Goal: Information Seeking & Learning: Learn about a topic

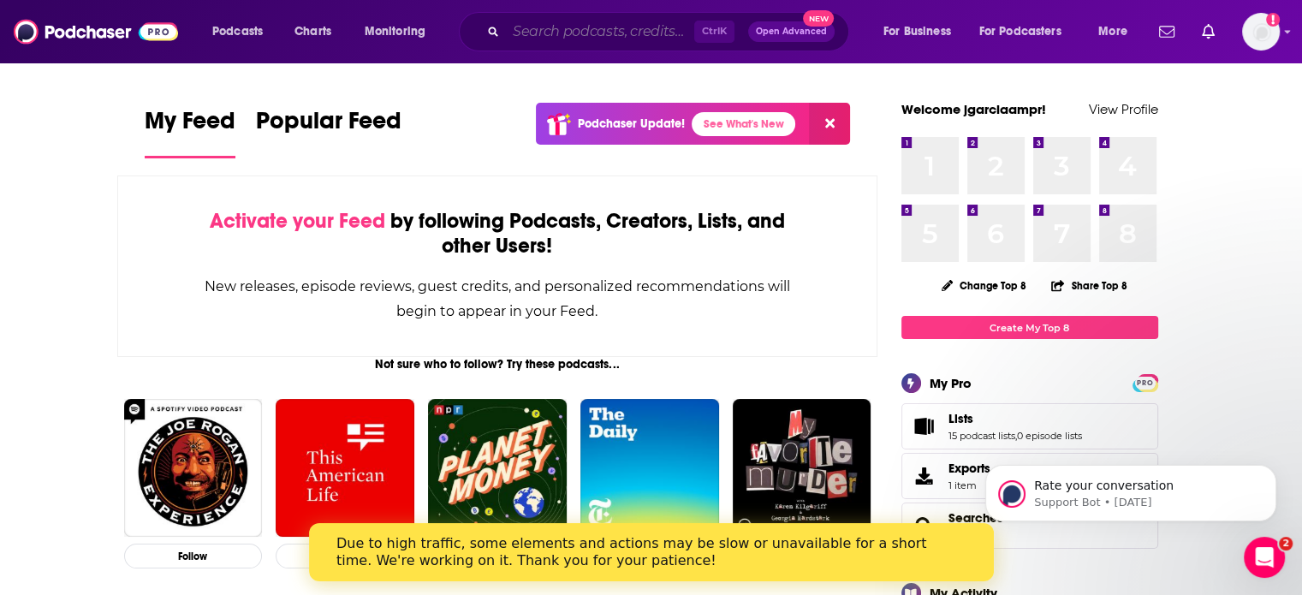
click at [589, 33] on input "Search podcasts, credits, & more..." at bounding box center [600, 31] width 188 height 27
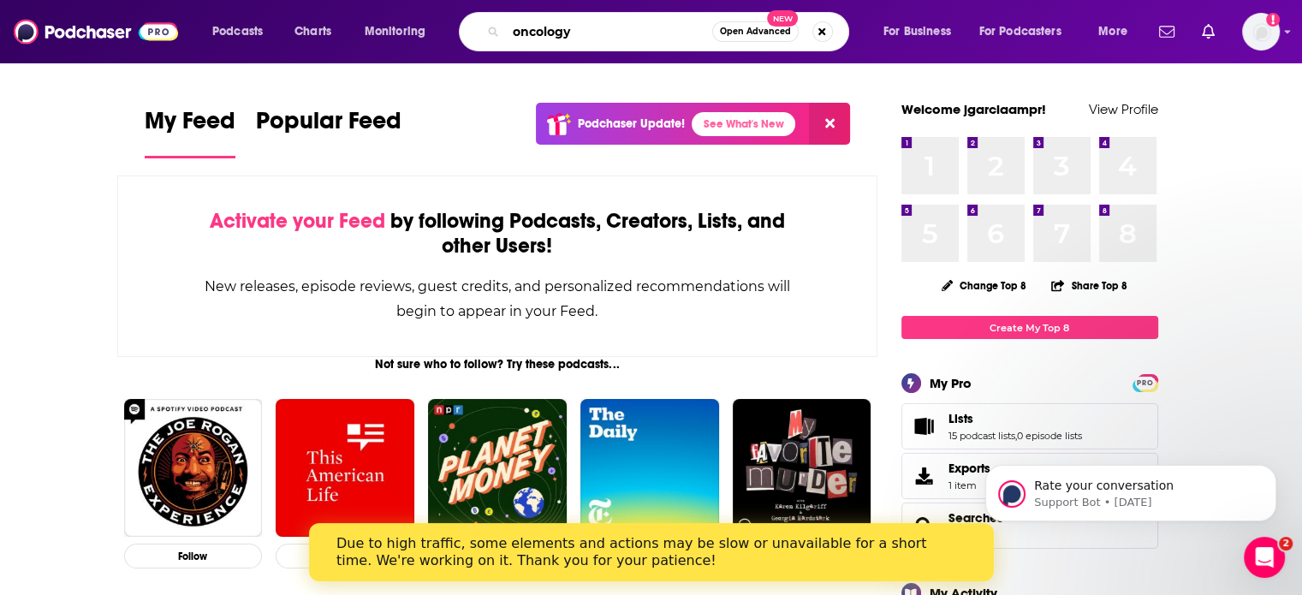
type input "oncology"
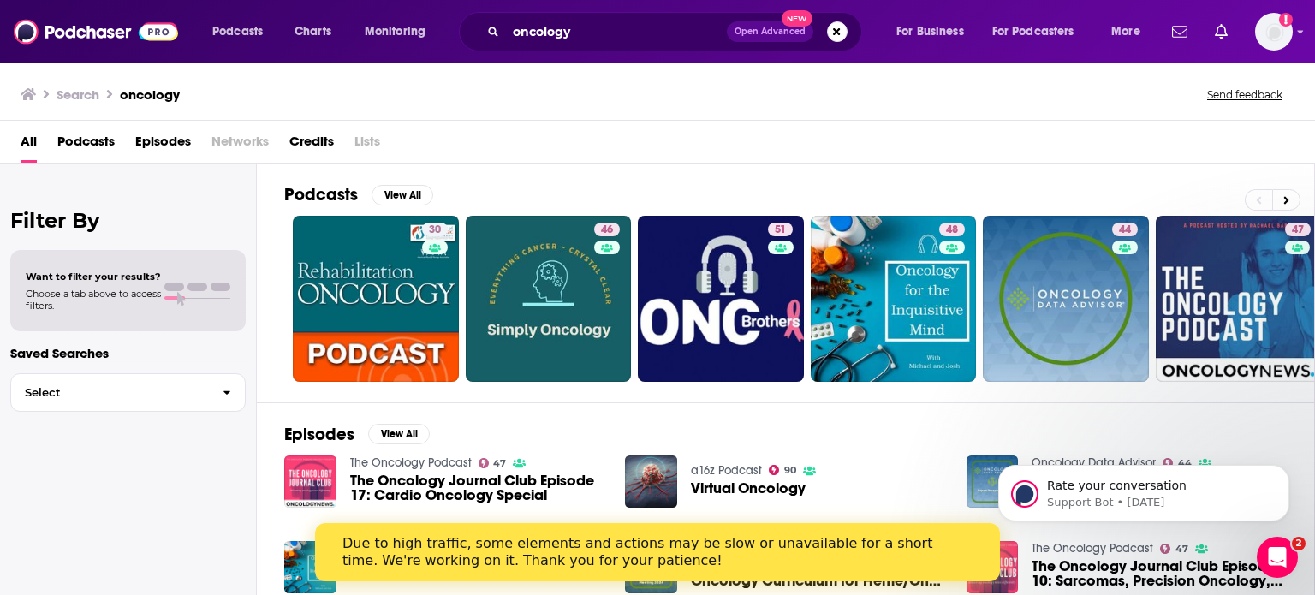
click at [100, 142] on span "Podcasts" at bounding box center [85, 145] width 57 height 35
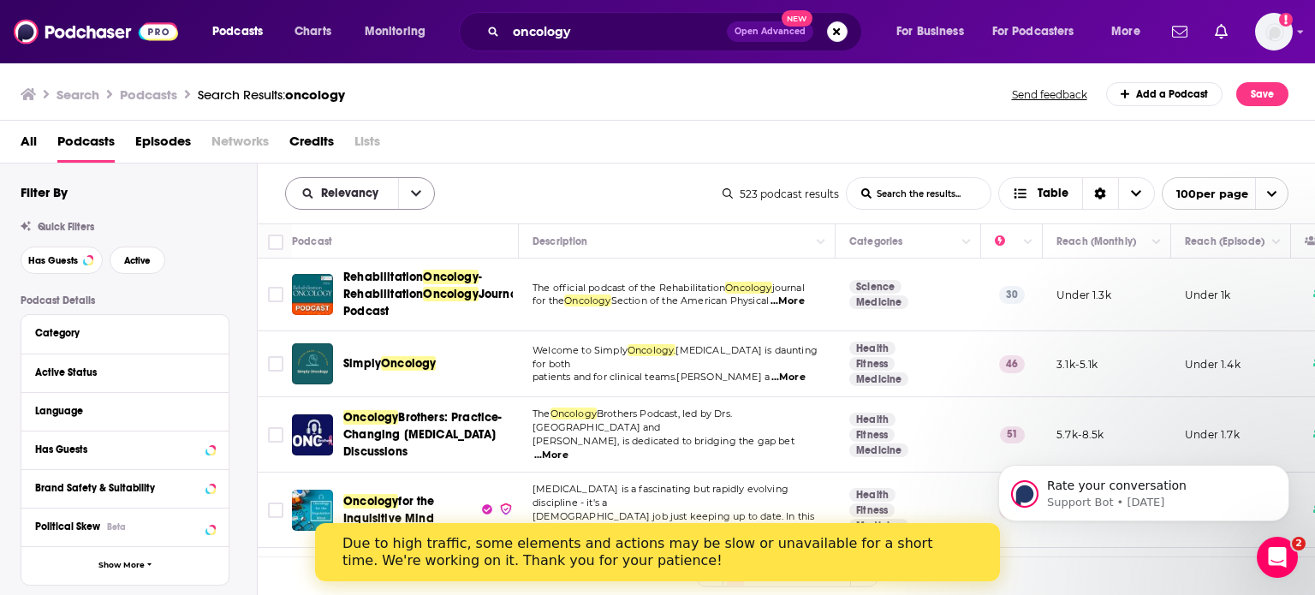
click at [414, 195] on icon "open menu" at bounding box center [416, 194] width 10 height 6
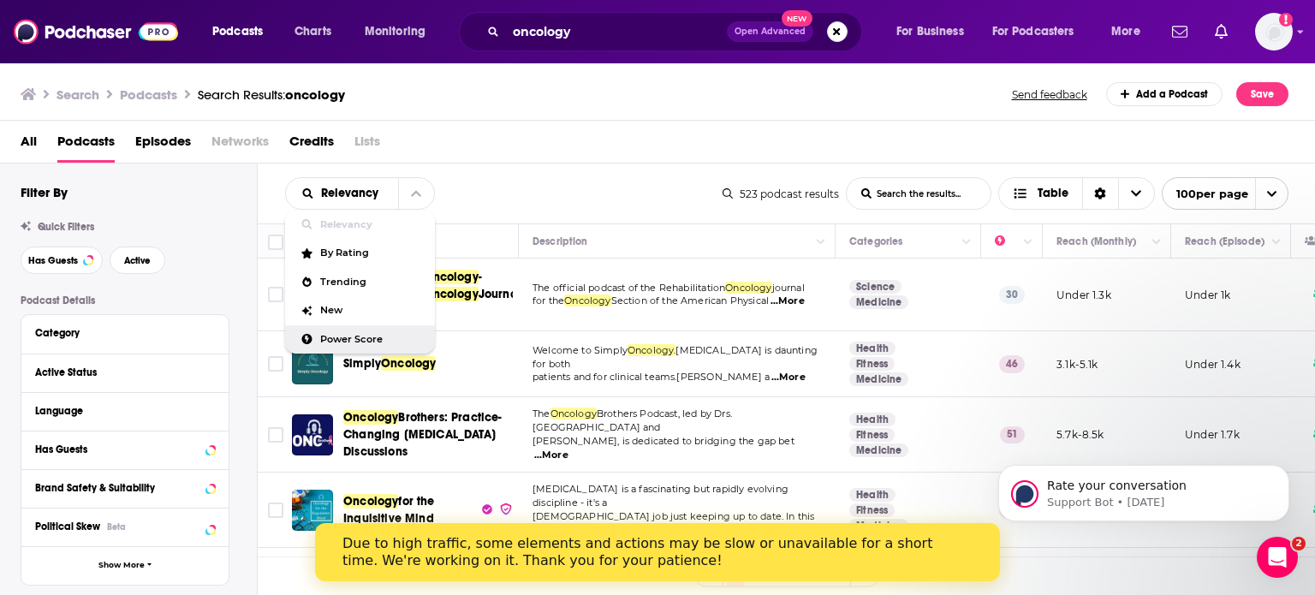
click at [339, 335] on span "Power Score" at bounding box center [370, 339] width 101 height 9
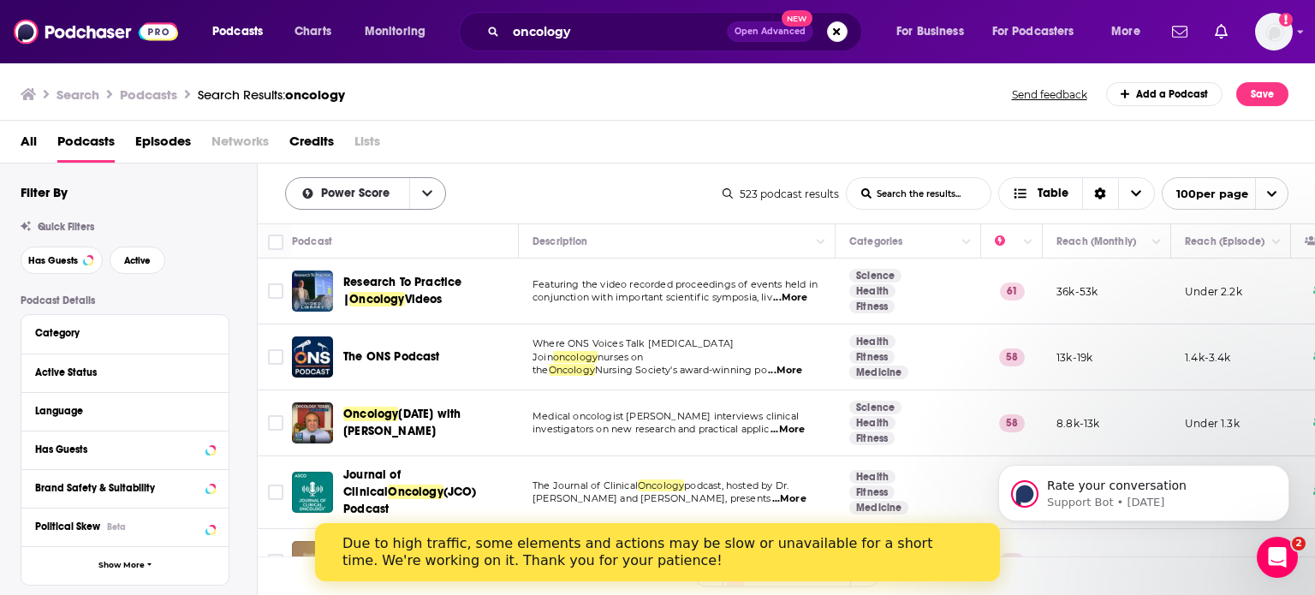
click at [425, 198] on icon "open menu" at bounding box center [427, 193] width 10 height 12
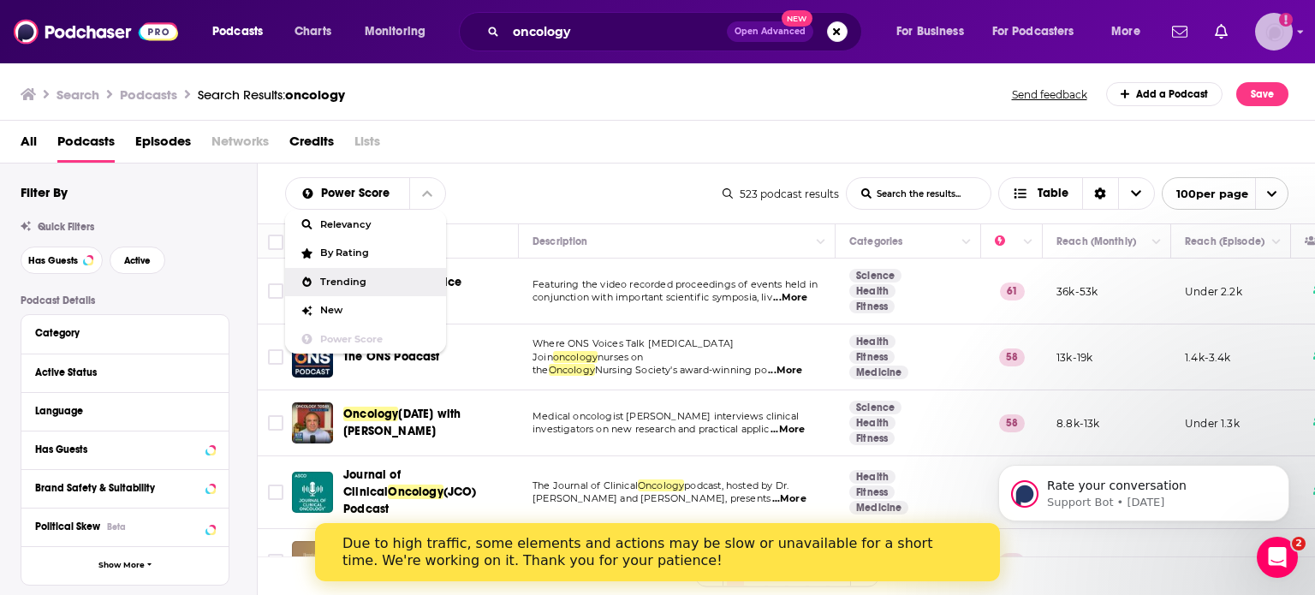
click at [1299, 34] on icon "Show profile menu" at bounding box center [1300, 32] width 7 height 10
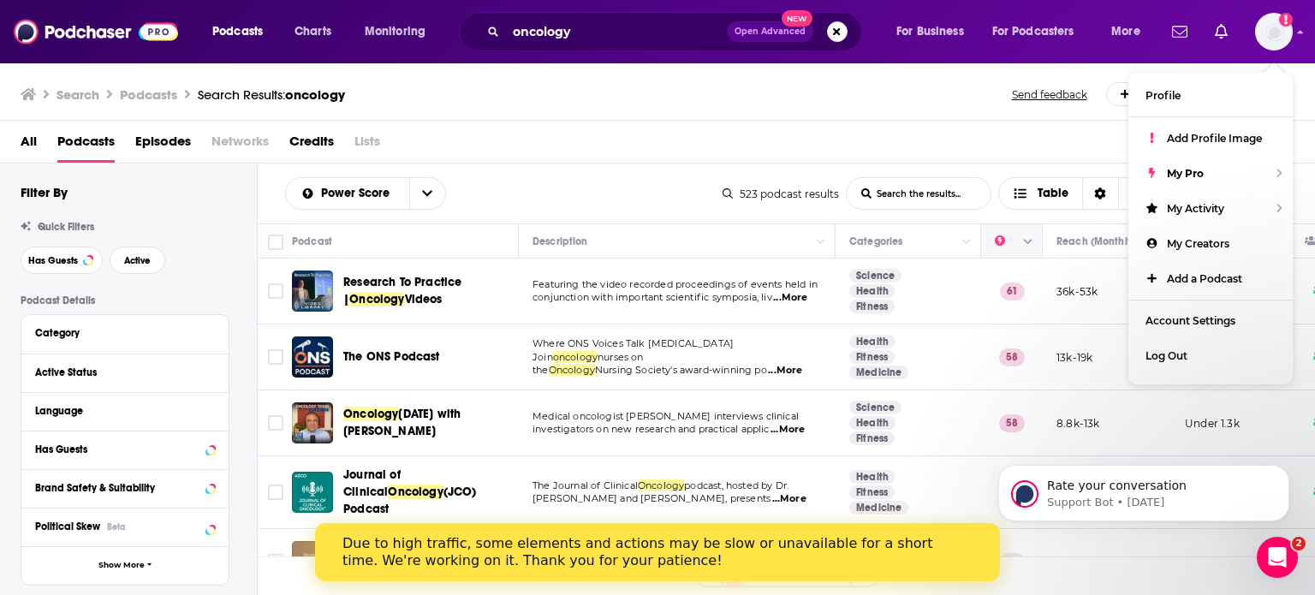
click at [1032, 237] on icon "Column Actions" at bounding box center [1028, 242] width 9 height 10
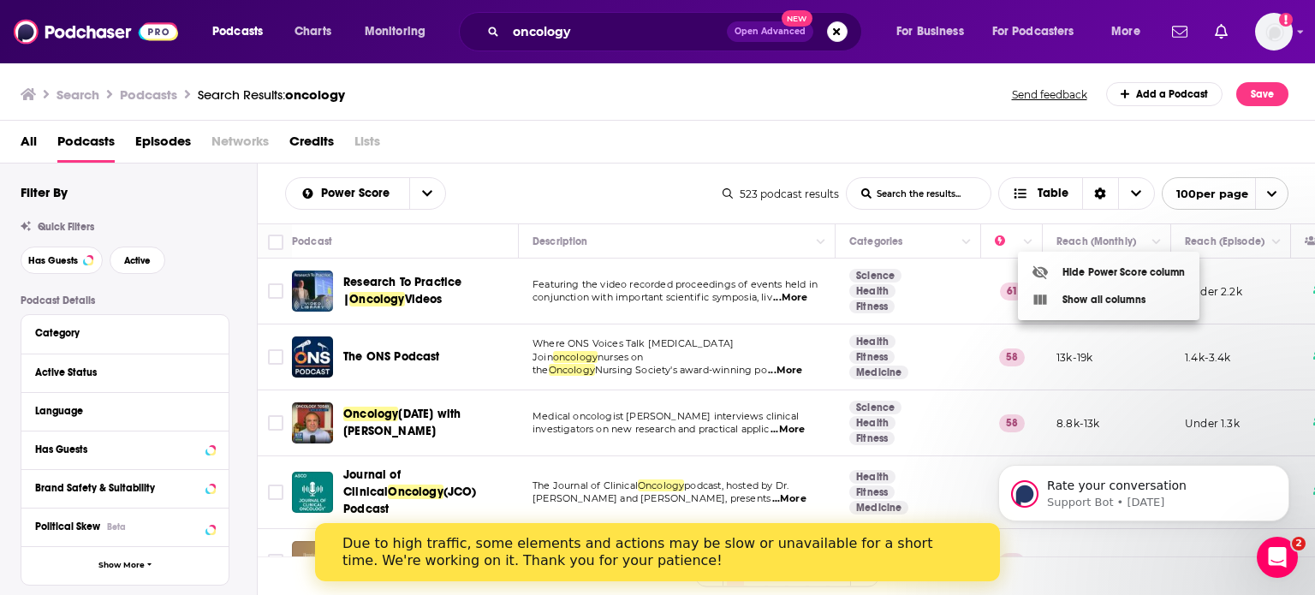
click at [1000, 238] on div at bounding box center [657, 297] width 1315 height 595
click at [1000, 238] on icon "Move" at bounding box center [1010, 241] width 21 height 21
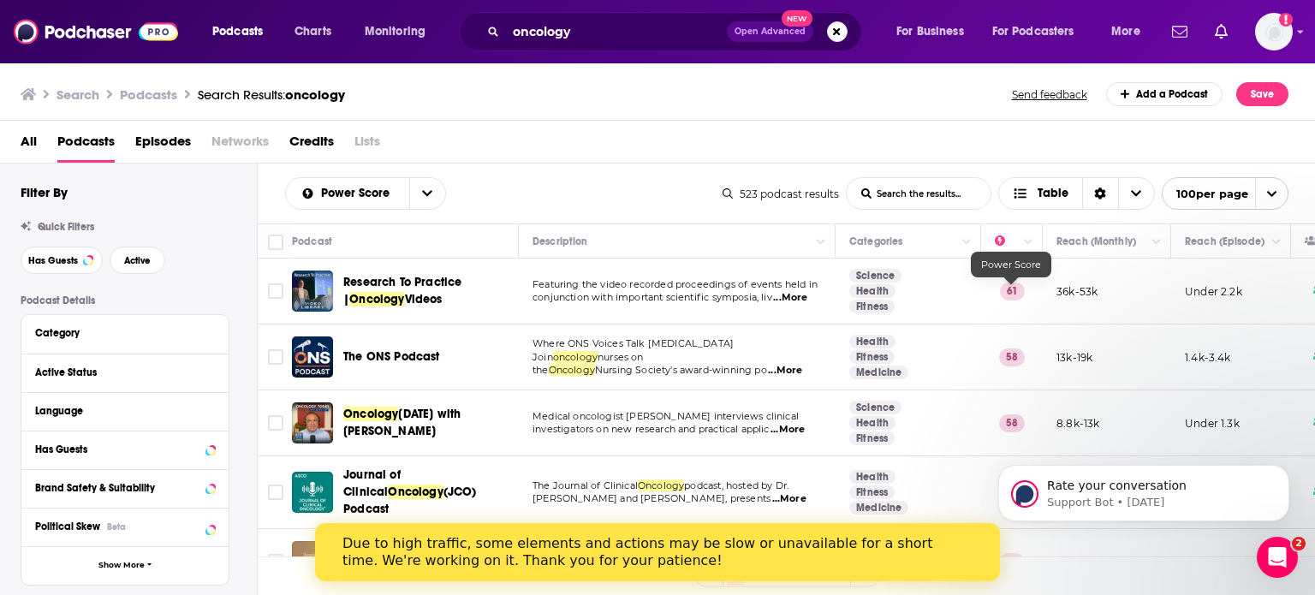
click at [1014, 288] on p "61" at bounding box center [1012, 290] width 25 height 17
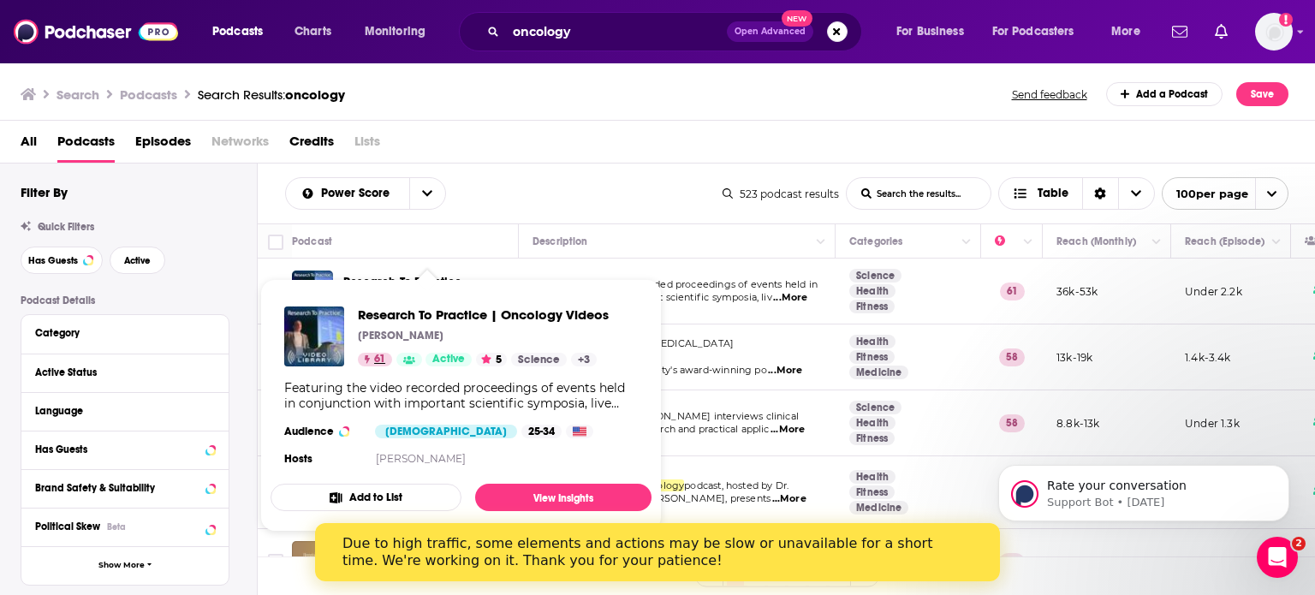
click at [379, 362] on span "61" at bounding box center [379, 359] width 11 height 17
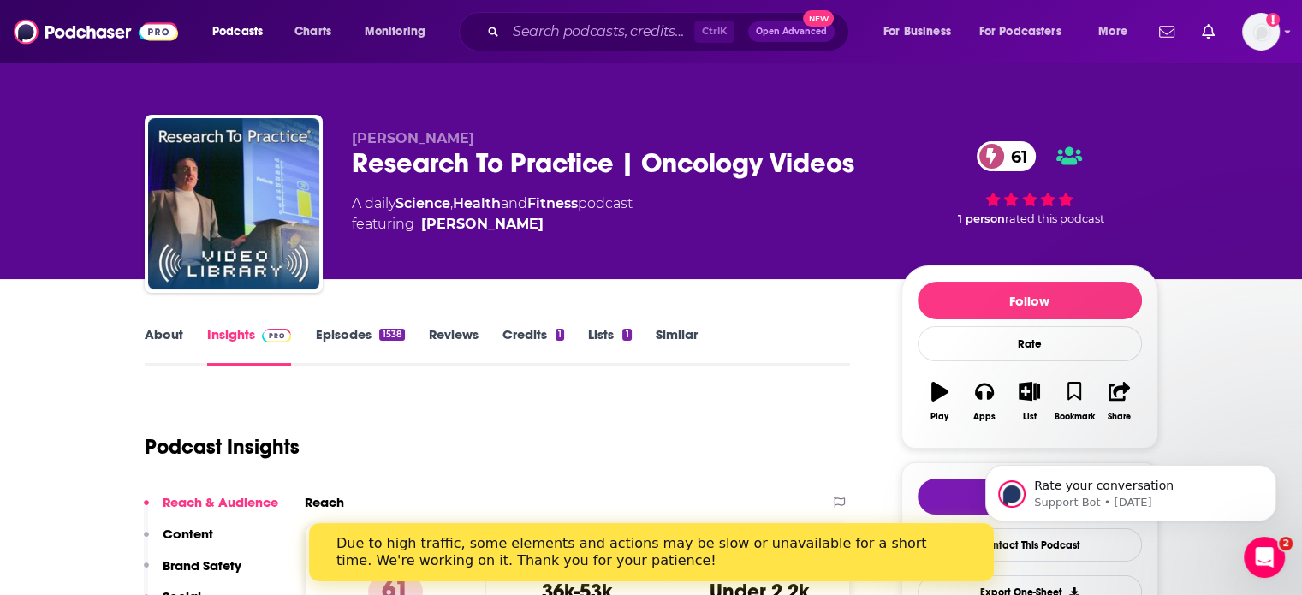
click at [1010, 146] on span "61" at bounding box center [1015, 156] width 43 height 30
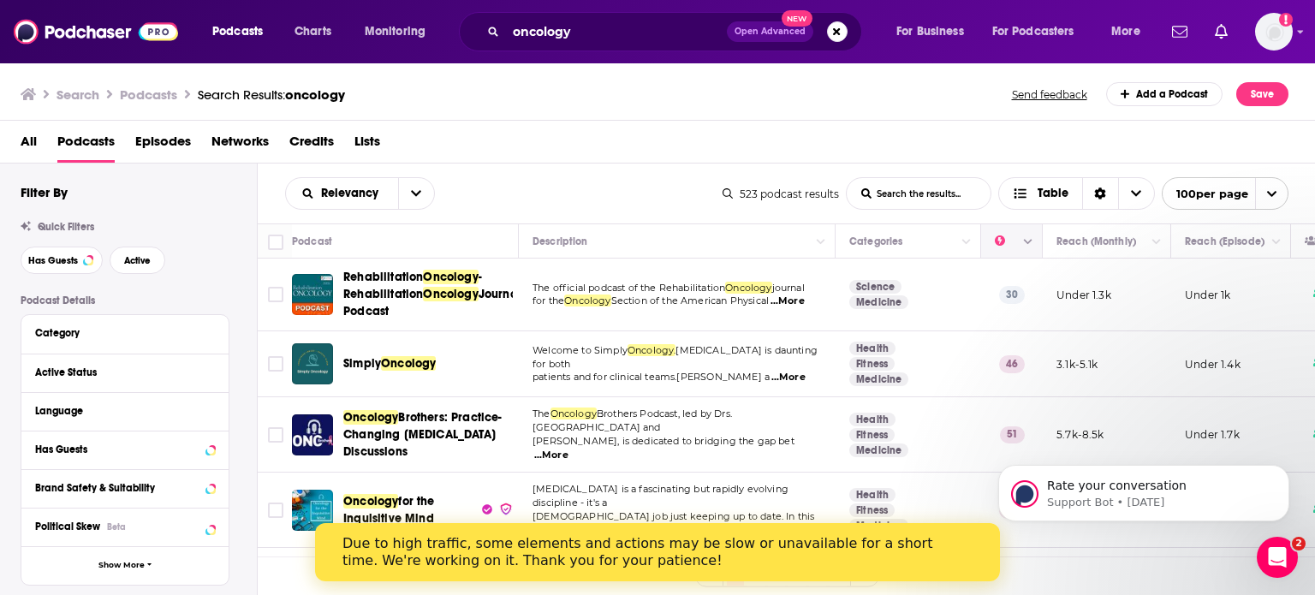
click at [1026, 239] on icon "Column Actions" at bounding box center [1028, 242] width 9 height 10
click at [435, 189] on div at bounding box center [657, 297] width 1315 height 595
click at [421, 189] on button "open menu" at bounding box center [416, 193] width 36 height 31
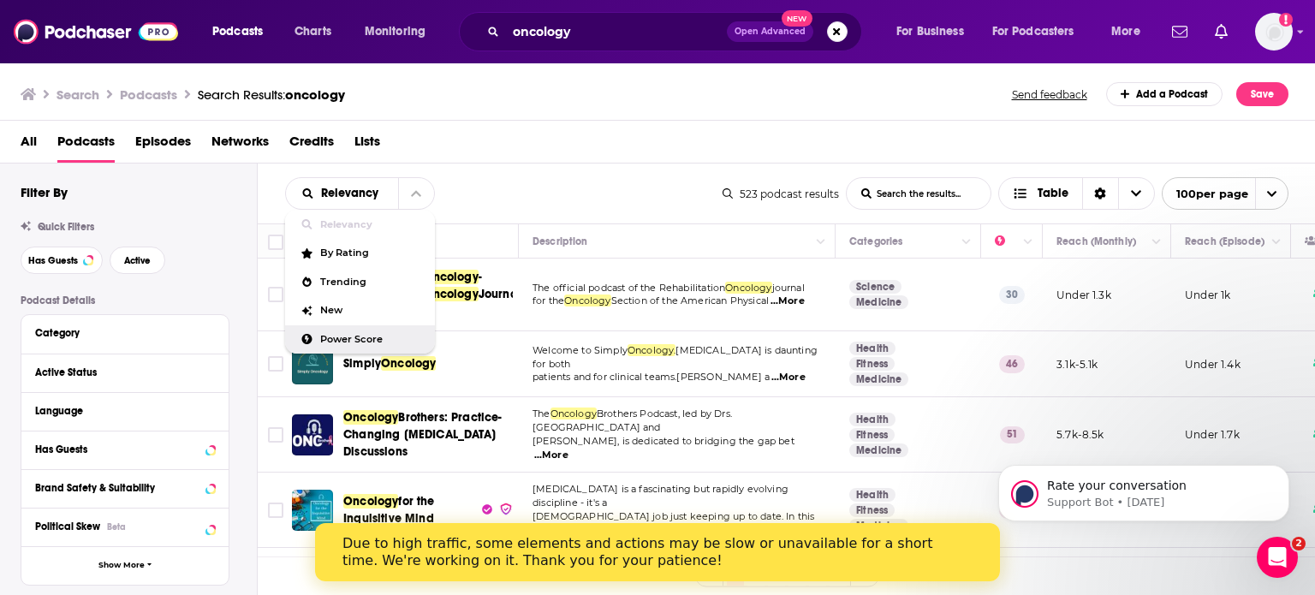
click at [378, 335] on span "Power Score" at bounding box center [370, 339] width 101 height 9
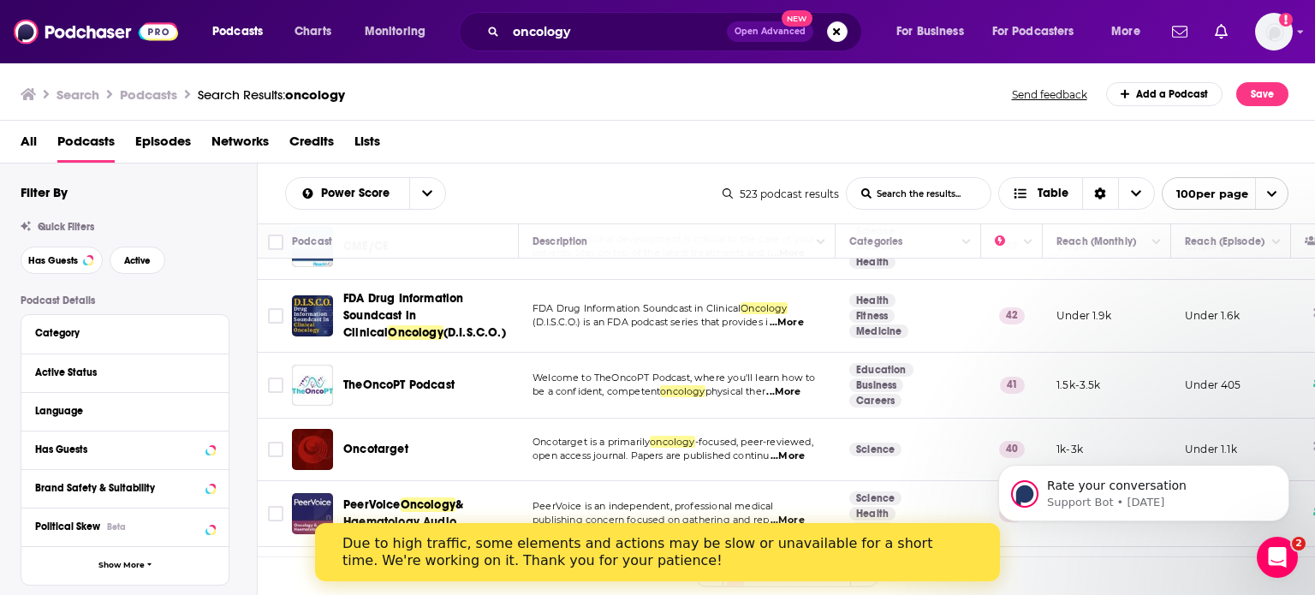
scroll to position [3682, 0]
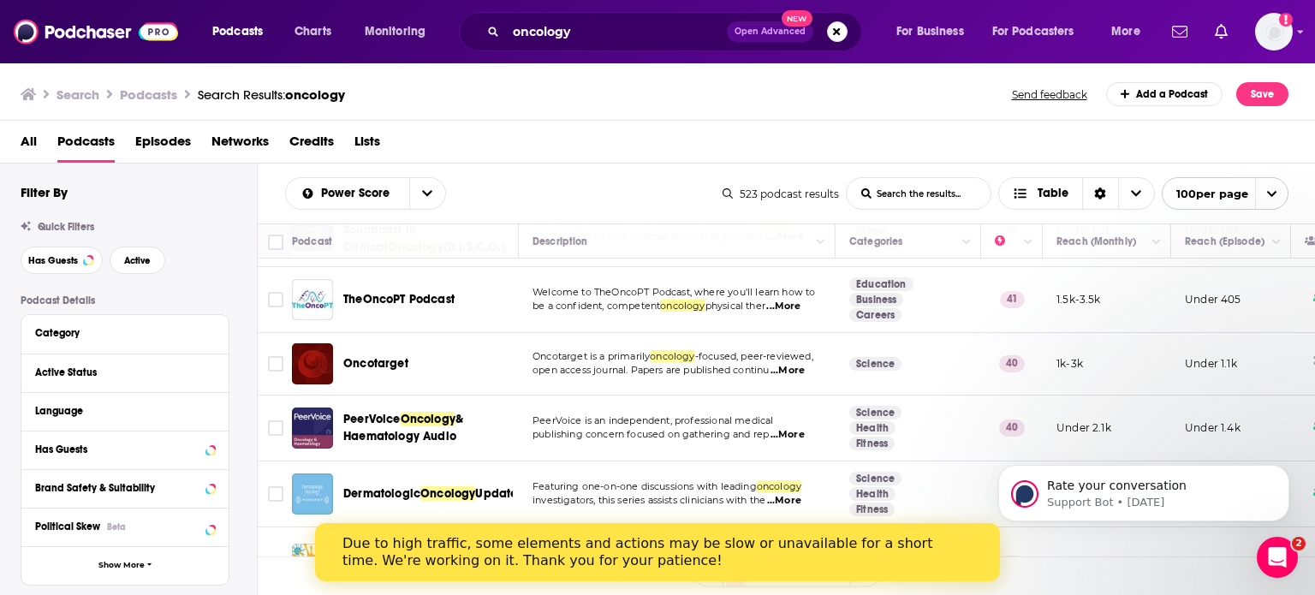
click at [1053, 579] on div "1 2 3 4 5 6" at bounding box center [787, 575] width 1058 height 39
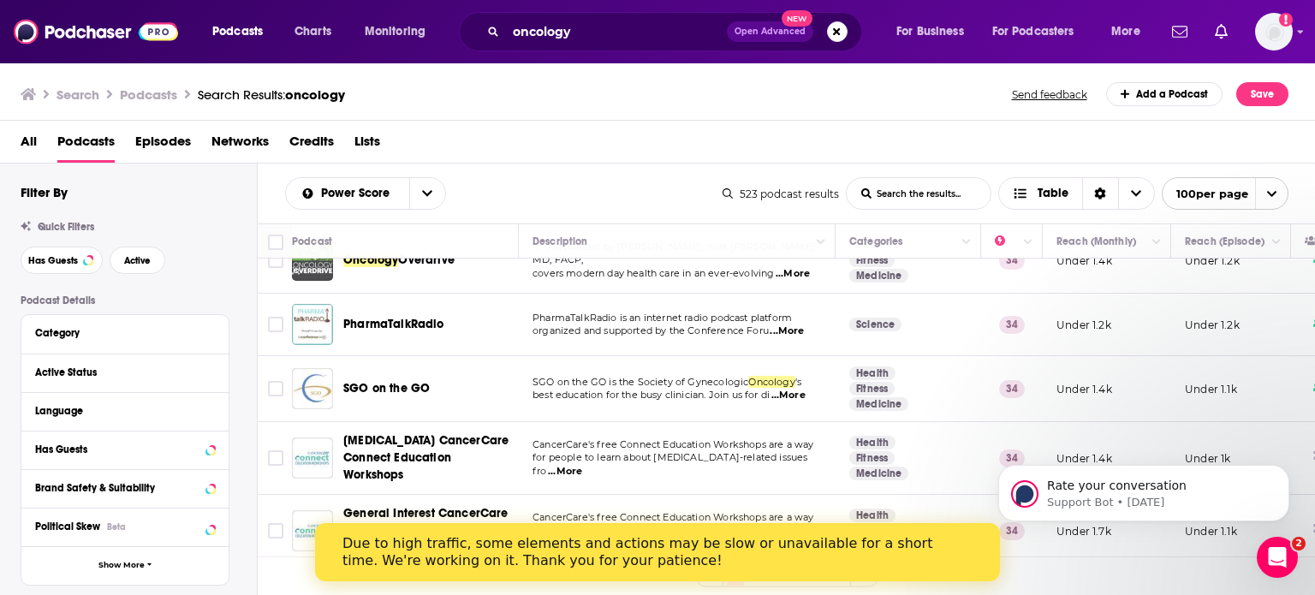
scroll to position [6421, 0]
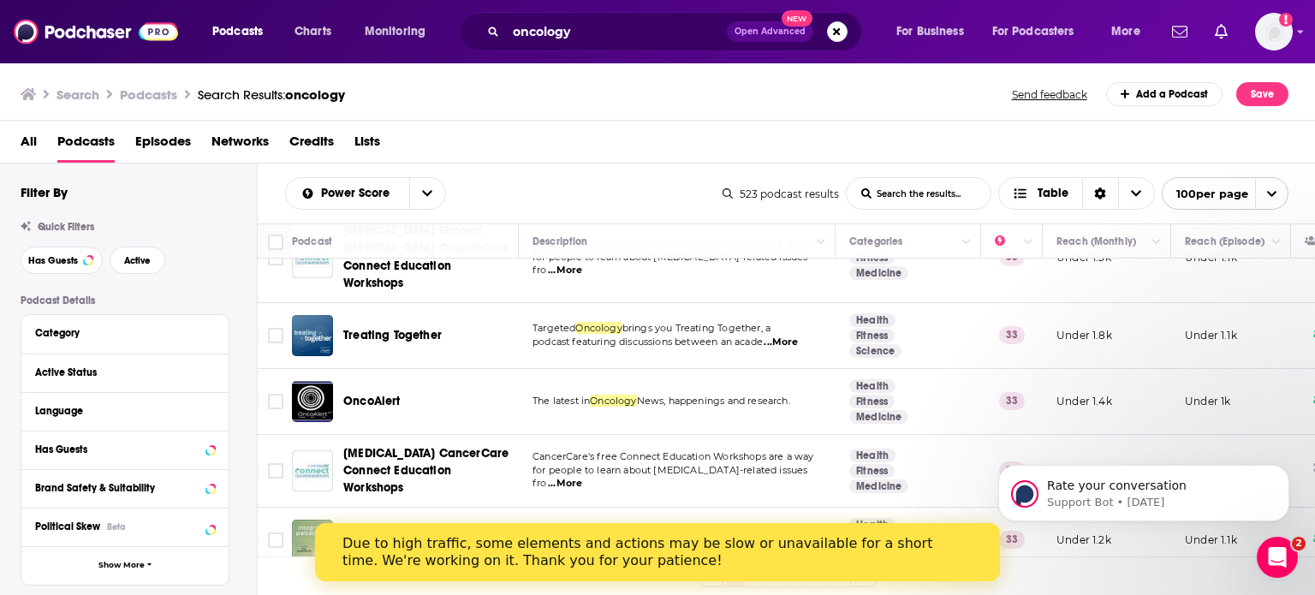
click at [1266, 191] on icon "open menu" at bounding box center [1271, 193] width 11 height 11
click at [1048, 572] on div "1 2 3 4 5 6" at bounding box center [787, 575] width 1058 height 39
click at [1286, 471] on icon "Dismiss notification" at bounding box center [1284, 470] width 6 height 6
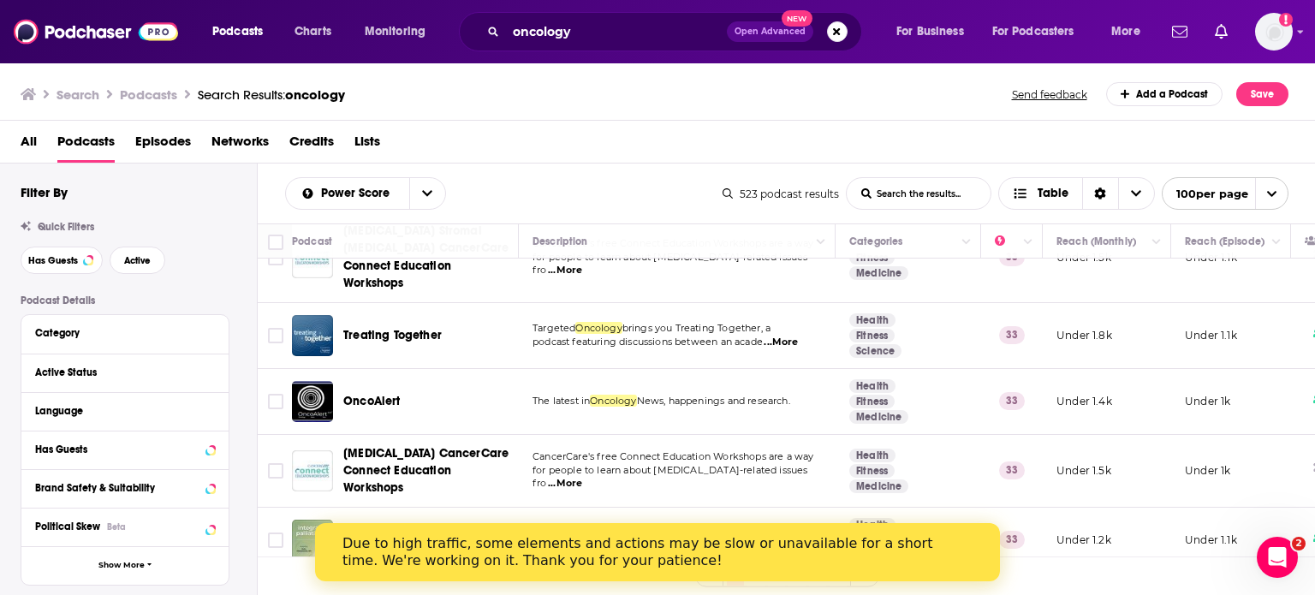
click at [925, 556] on div "Due to high traffic, some elements and actions may be slow or unavailable for a…" at bounding box center [643, 552] width 603 height 34
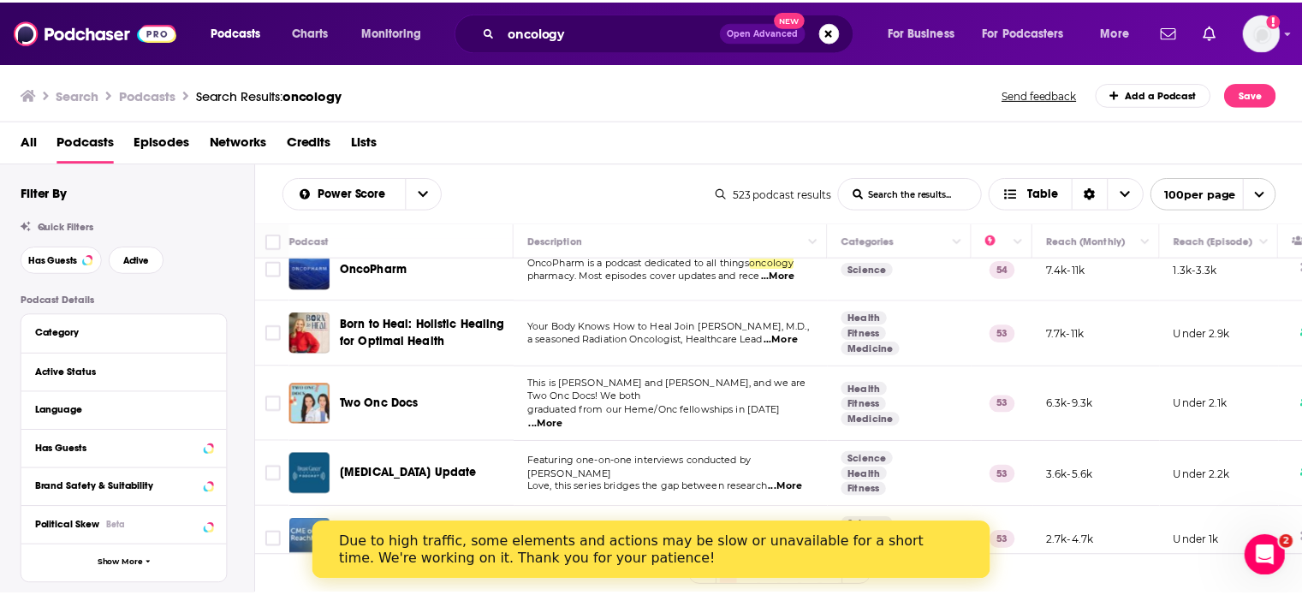
scroll to position [0, 0]
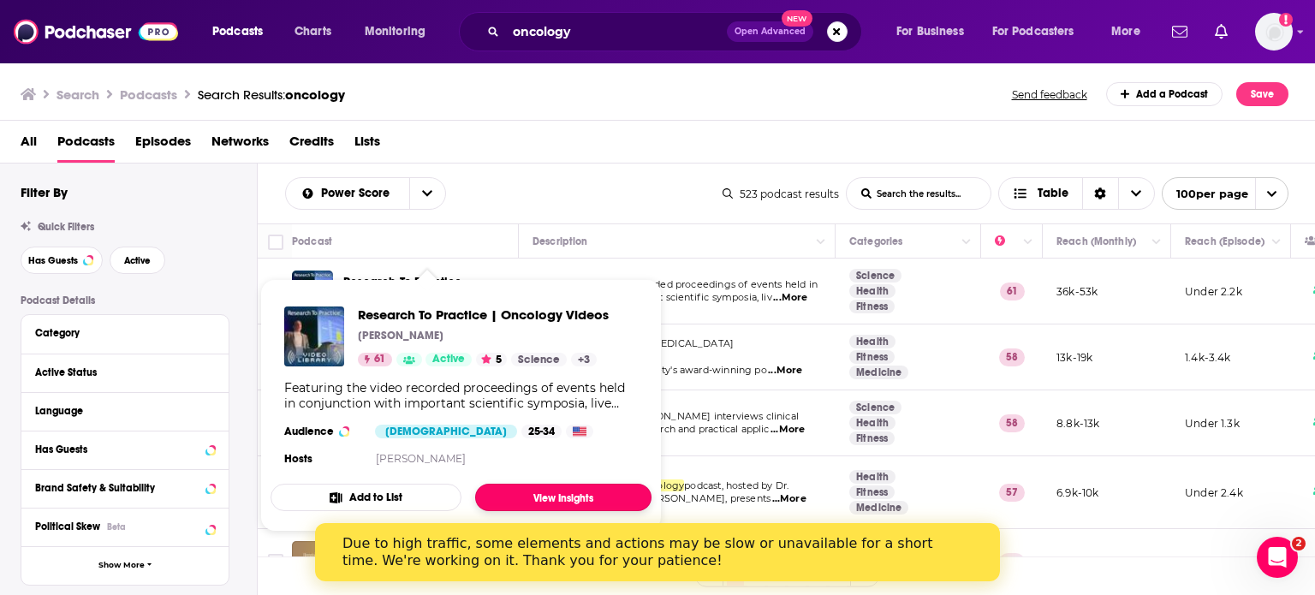
click at [549, 495] on link "View Insights" at bounding box center [563, 497] width 176 height 27
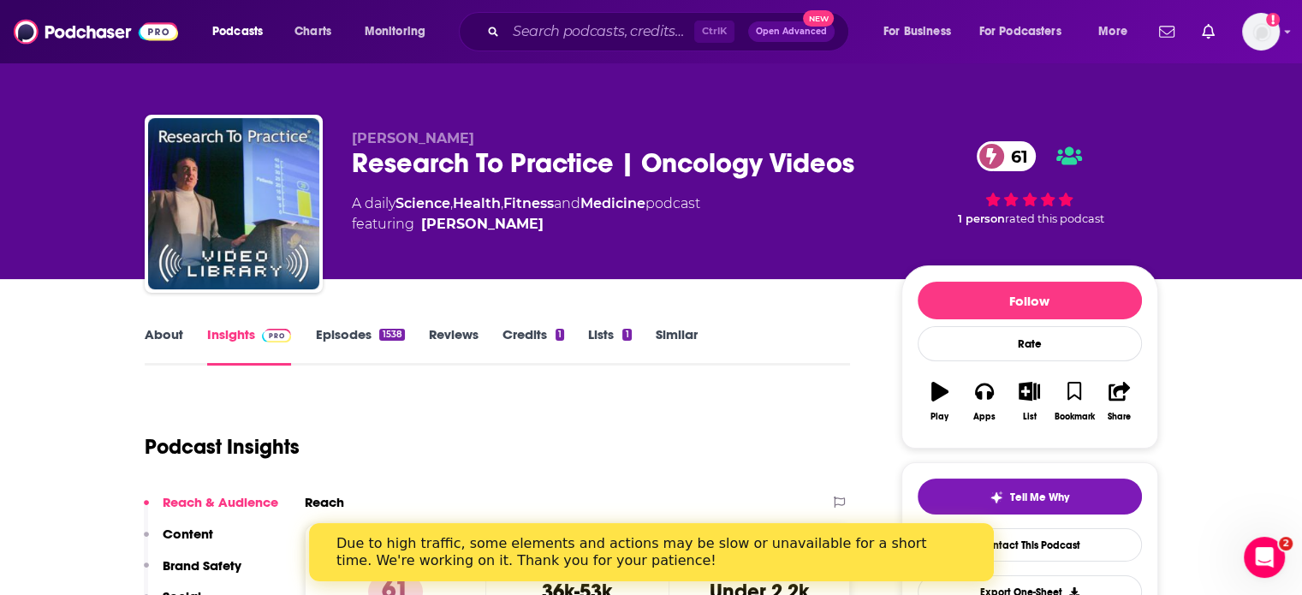
scroll to position [86, 0]
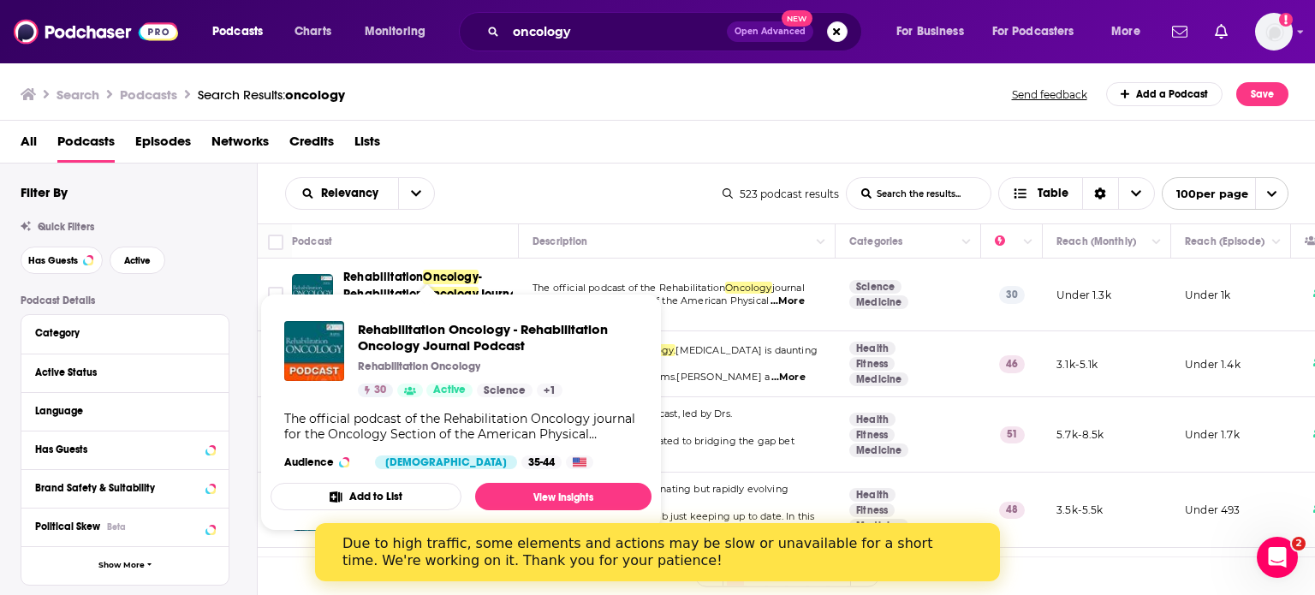
click at [425, 293] on span "Rehabilitation Oncology - Rehabilitation Oncology Journal Podcast Rehabilitatio…" at bounding box center [460, 412] width 401 height 258
click at [384, 274] on span "Rehabilitation" at bounding box center [383, 277] width 80 height 15
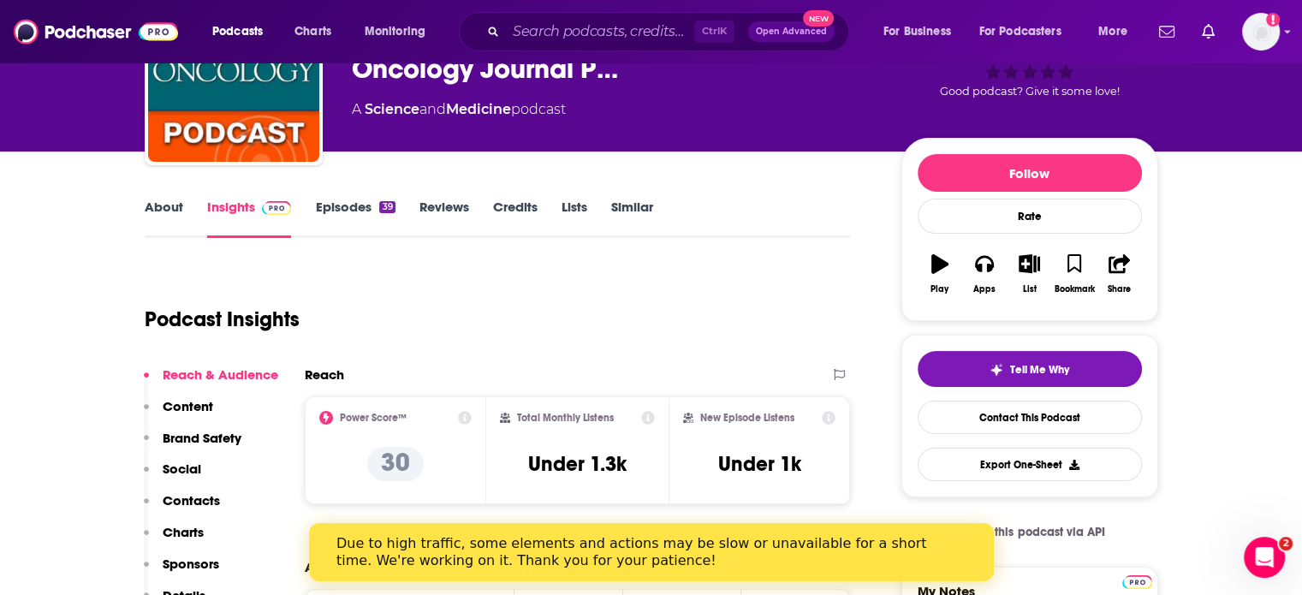
scroll to position [171, 0]
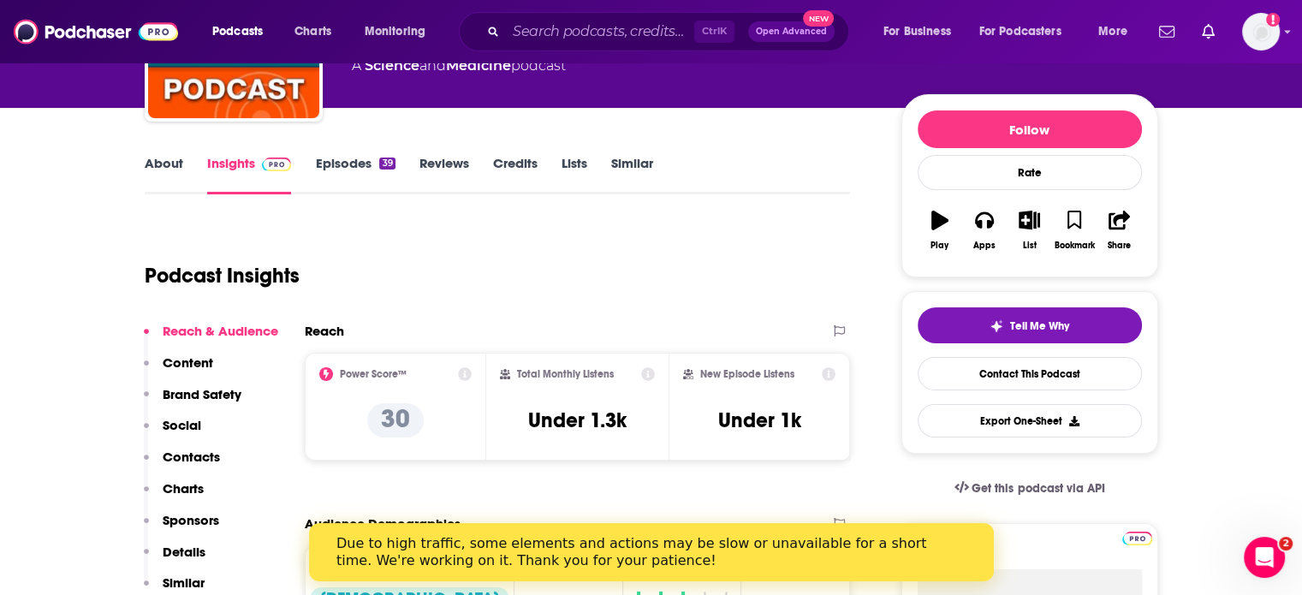
click at [164, 174] on link "About" at bounding box center [164, 174] width 39 height 39
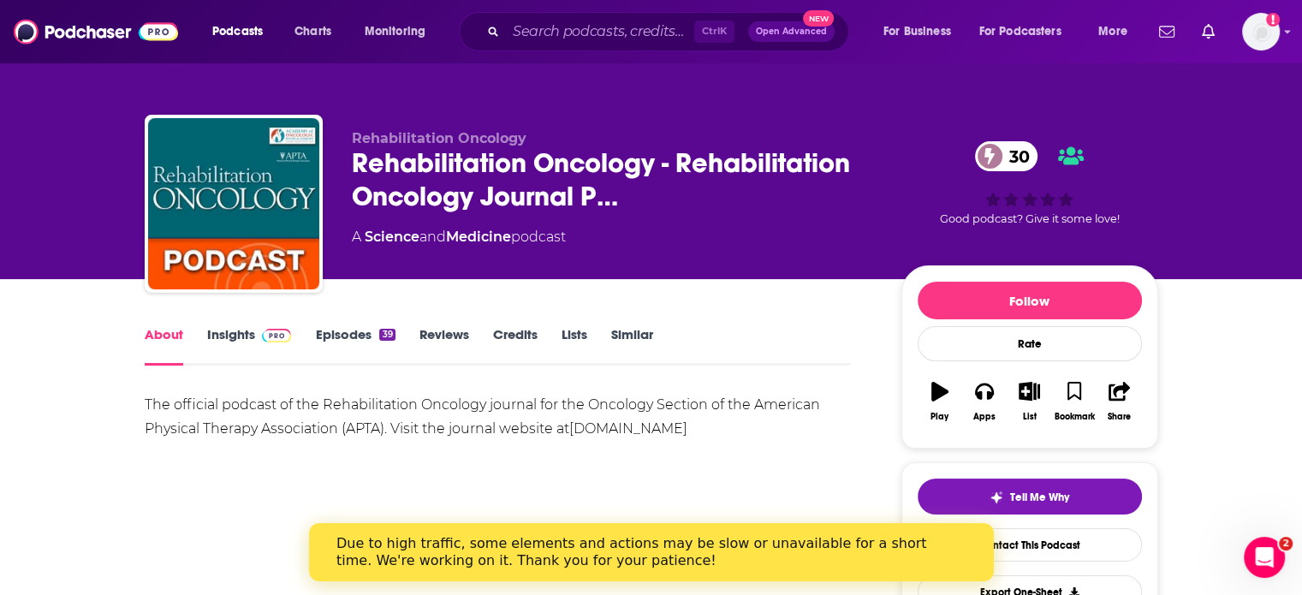
click at [243, 337] on link "Insights" at bounding box center [249, 345] width 85 height 39
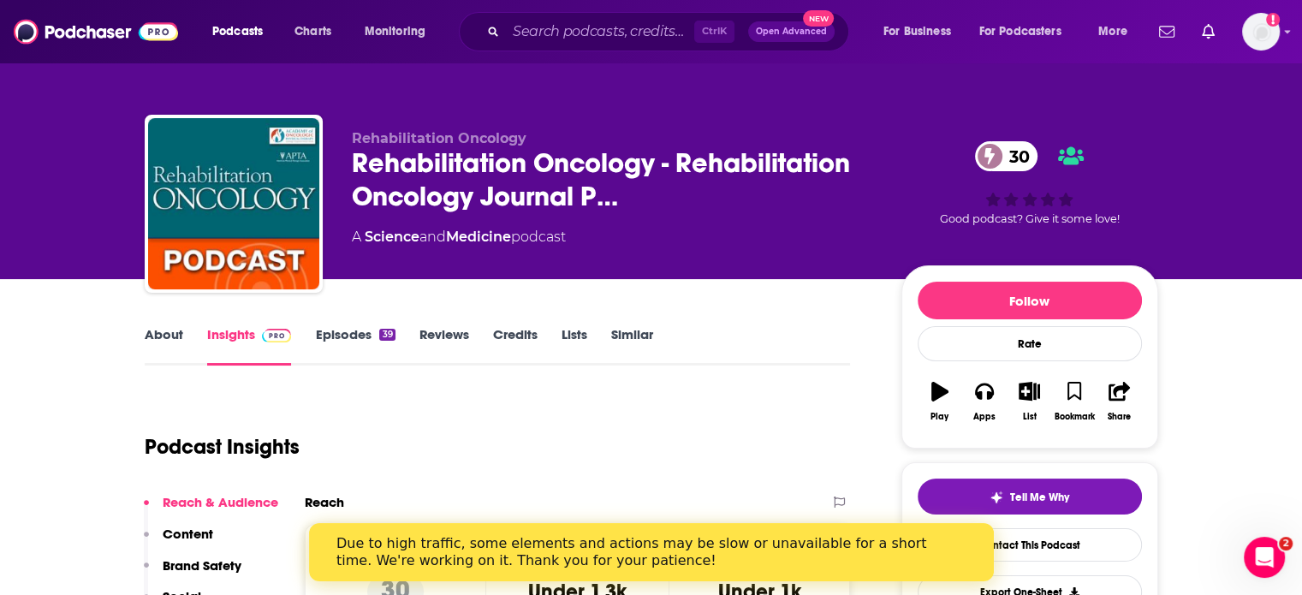
click at [370, 338] on link "Episodes 39" at bounding box center [355, 345] width 80 height 39
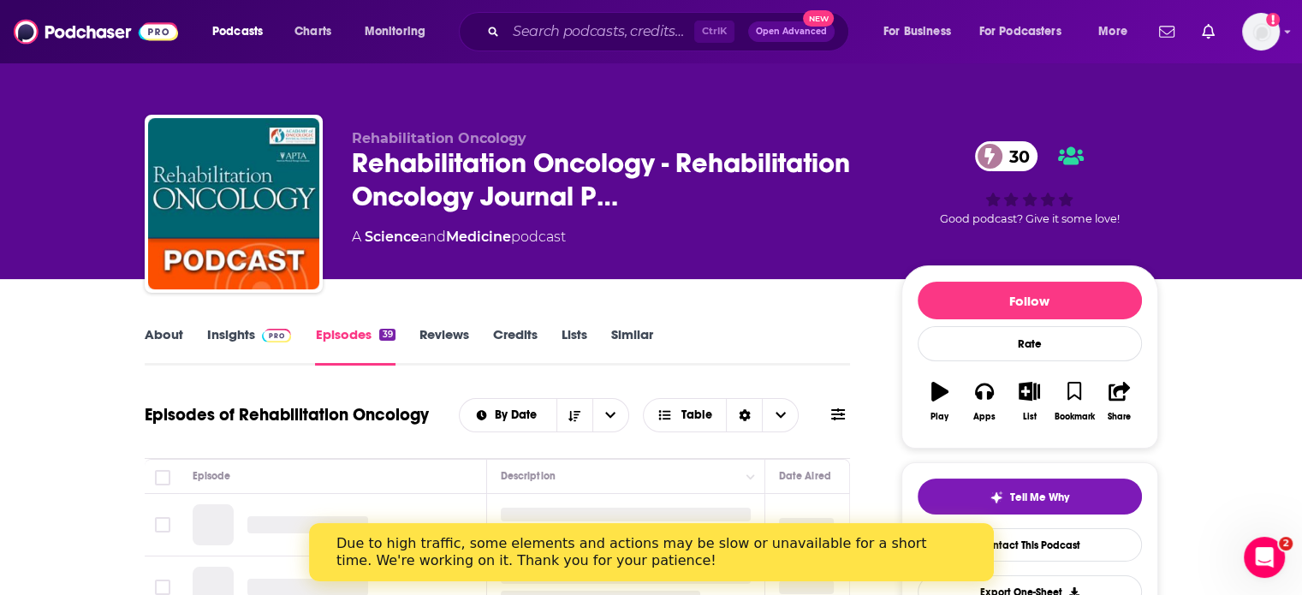
scroll to position [257, 0]
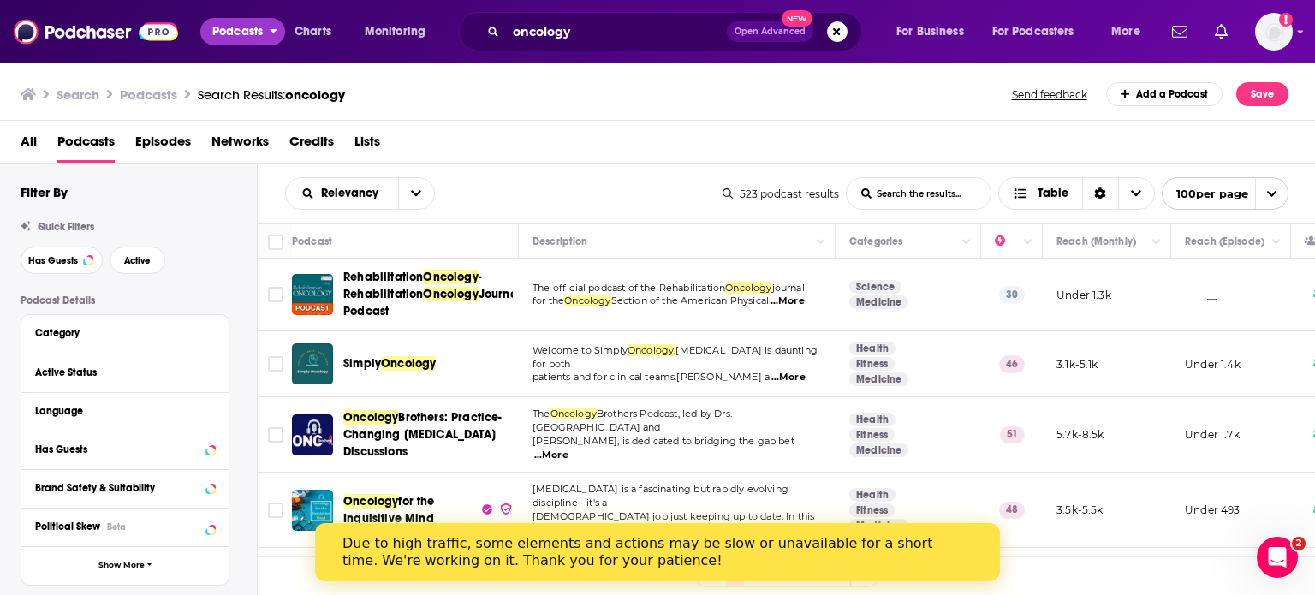
click at [244, 41] on span "Podcasts" at bounding box center [237, 32] width 51 height 24
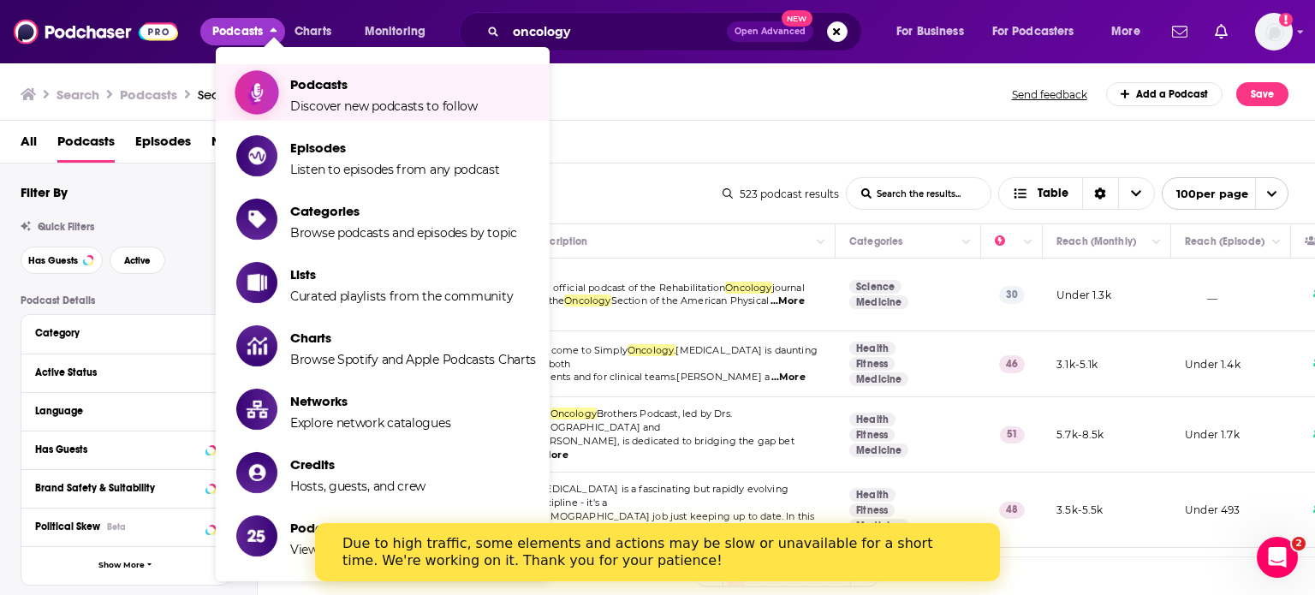
click at [306, 95] on span "Podcasts Discover new podcasts to follow" at bounding box center [383, 92] width 187 height 43
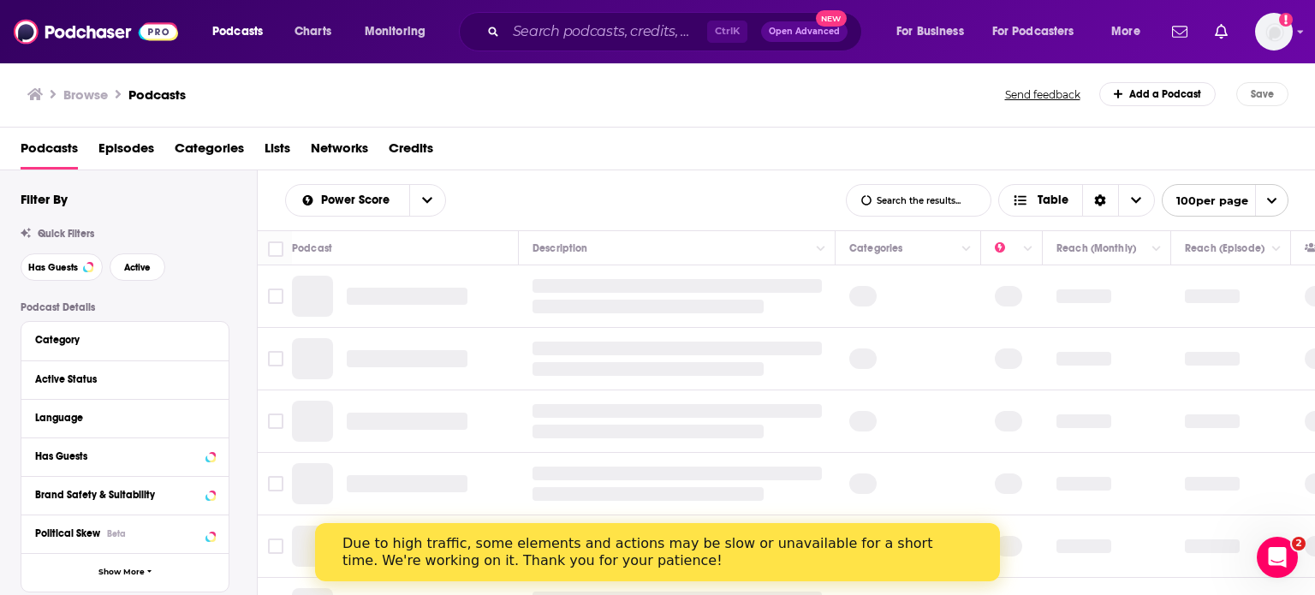
click at [279, 149] on span "Lists" at bounding box center [278, 151] width 26 height 35
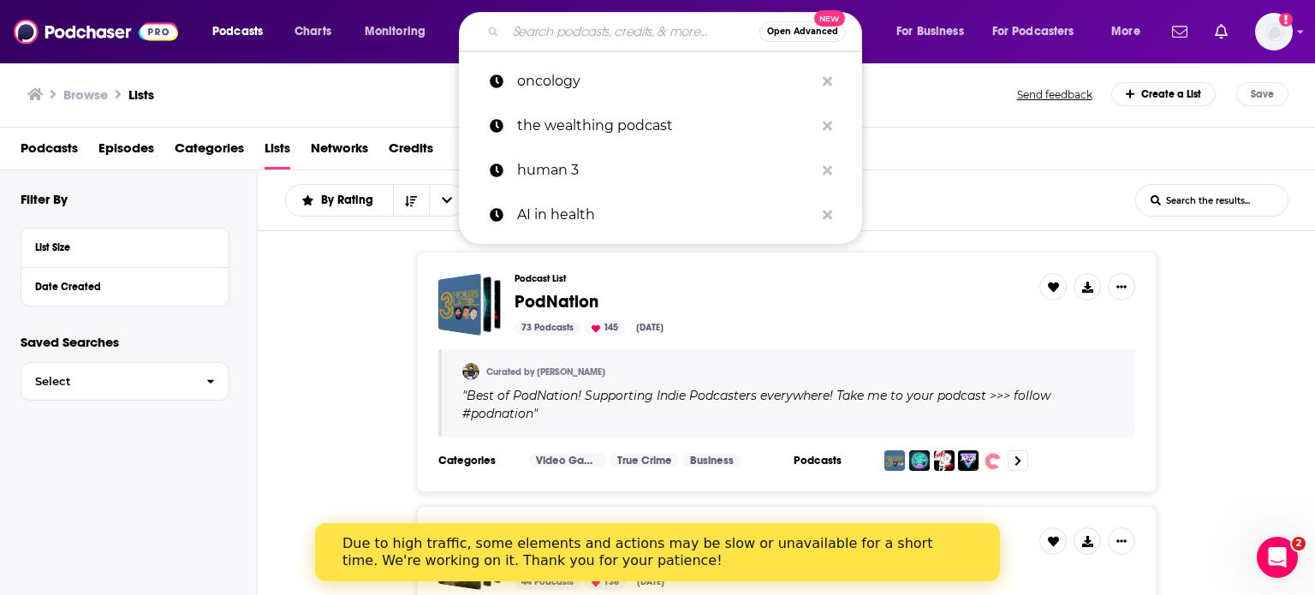
click at [608, 33] on input "Search podcasts, credits, & more..." at bounding box center [632, 31] width 253 height 27
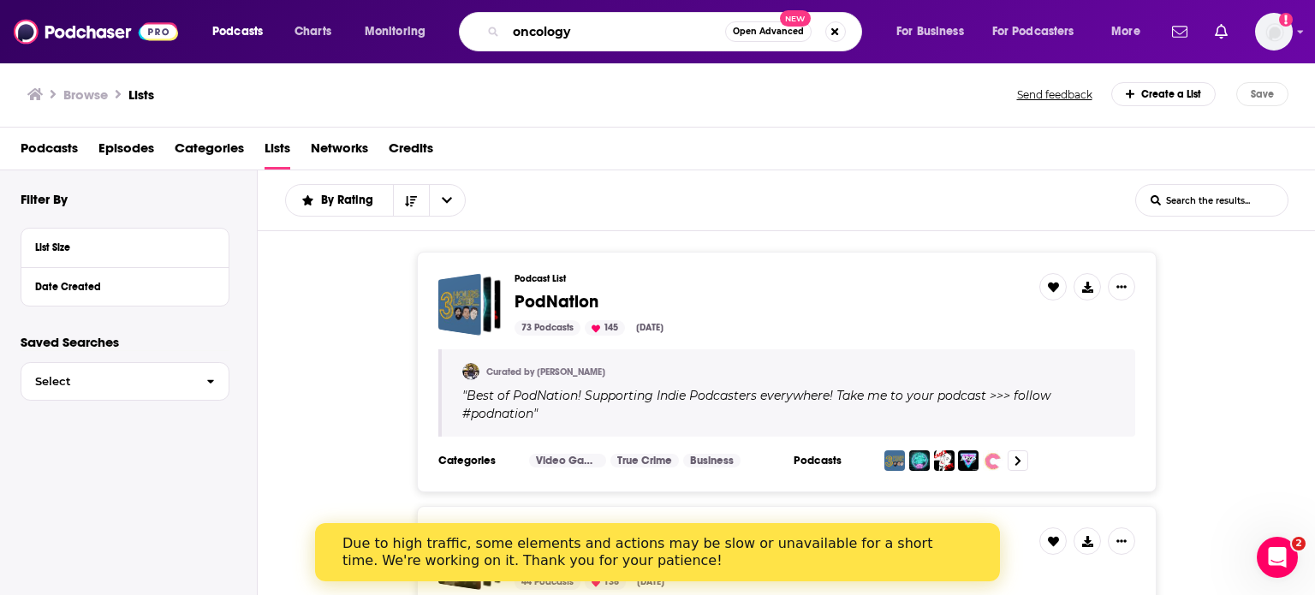
type input "oncology"
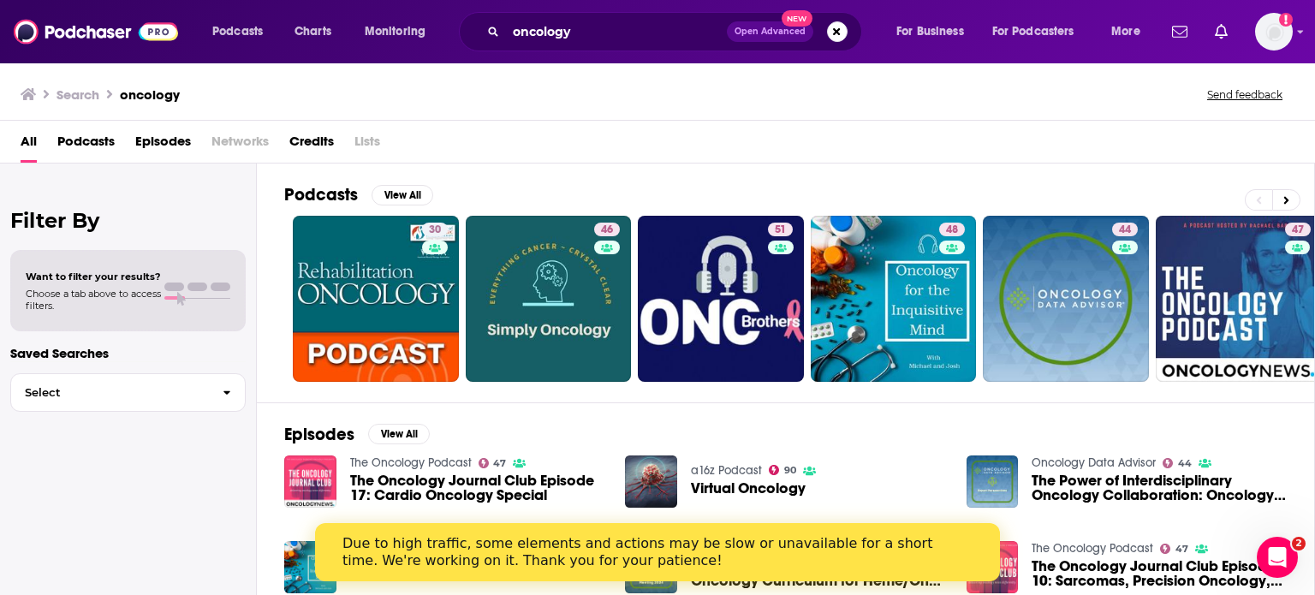
click at [373, 141] on span "Lists" at bounding box center [367, 145] width 26 height 35
click at [92, 140] on span "Podcasts" at bounding box center [85, 145] width 57 height 35
